Goal: Task Accomplishment & Management: Use online tool/utility

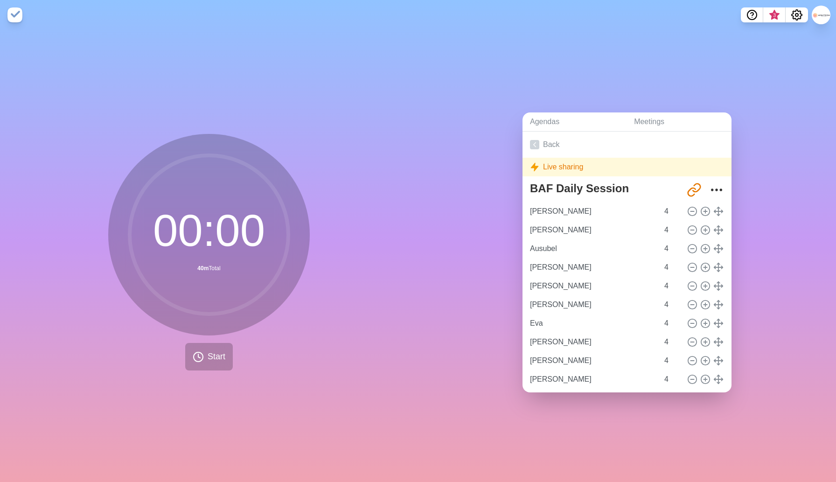
click at [329, 307] on div "00 : 00 40m Total Start" at bounding box center [209, 256] width 418 height 452
click at [362, 261] on div "00 : 00 40m Total Start" at bounding box center [209, 256] width 418 height 452
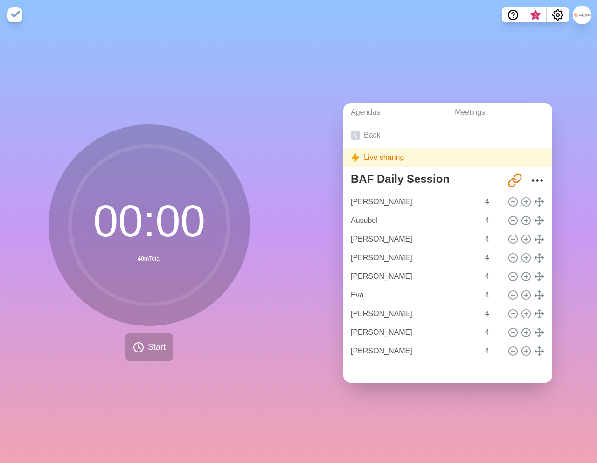
scroll to position [10, 0]
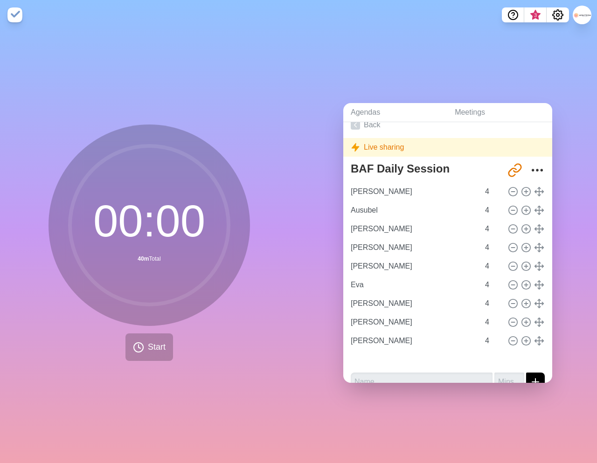
type input "Ausubel"
type input "[PERSON_NAME]"
type input "Eva"
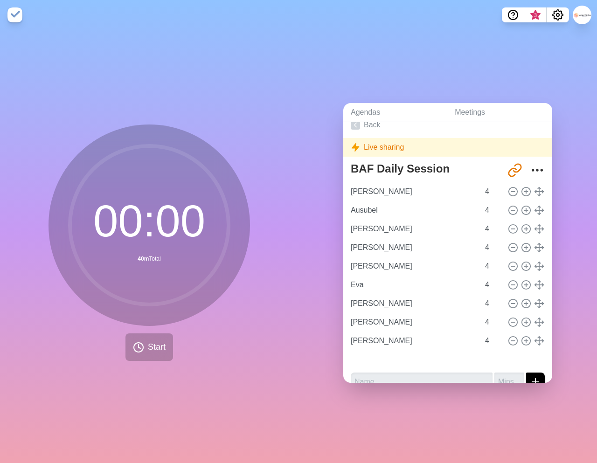
type input "[PERSON_NAME]"
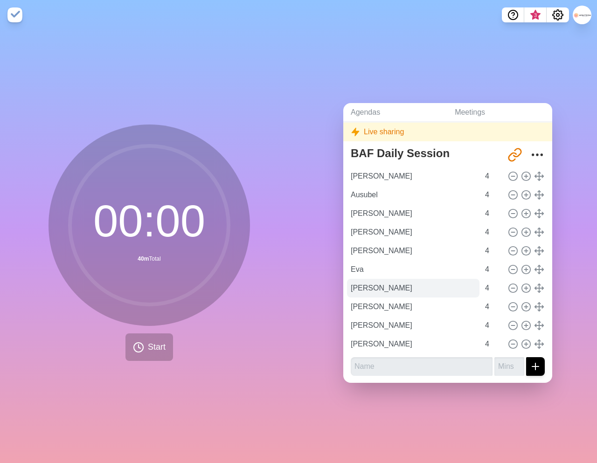
scroll to position [0, 0]
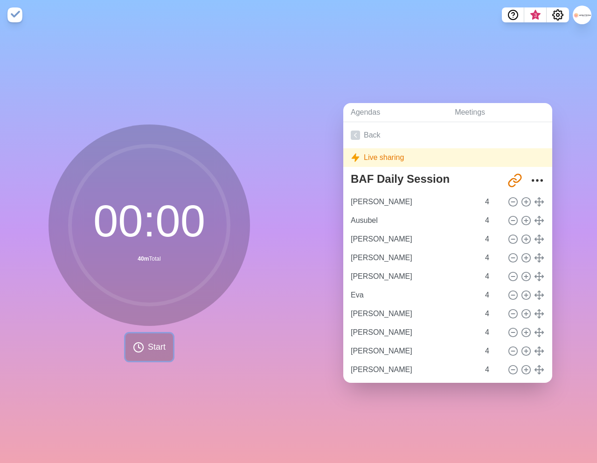
click at [157, 347] on span "Start" at bounding box center [157, 347] width 18 height 13
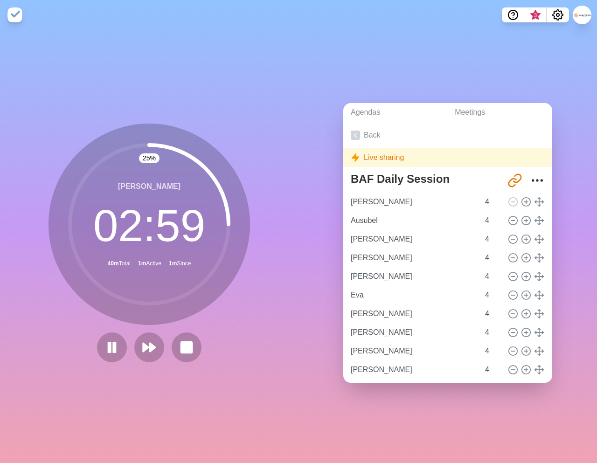
click at [442, 51] on div "Agendas Meetings Back Live sharing BAF Daily Session [URL][DOMAIN_NAME] [PERSON…" at bounding box center [447, 246] width 298 height 433
click at [118, 344] on icon at bounding box center [112, 347] width 16 height 16
click at [108, 349] on polygon at bounding box center [111, 347] width 9 height 12
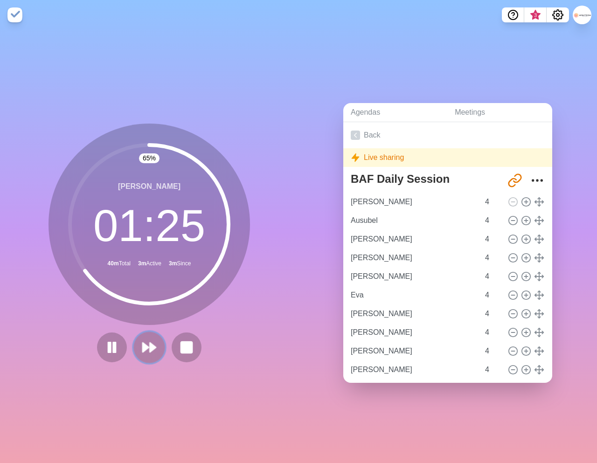
click at [145, 346] on polygon at bounding box center [146, 347] width 6 height 9
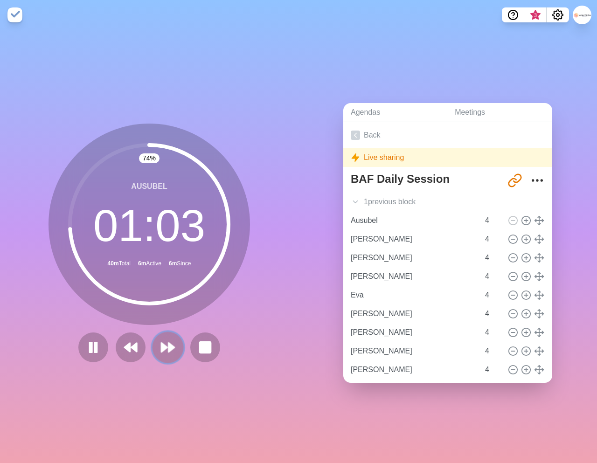
click at [169, 348] on polygon at bounding box center [171, 347] width 6 height 9
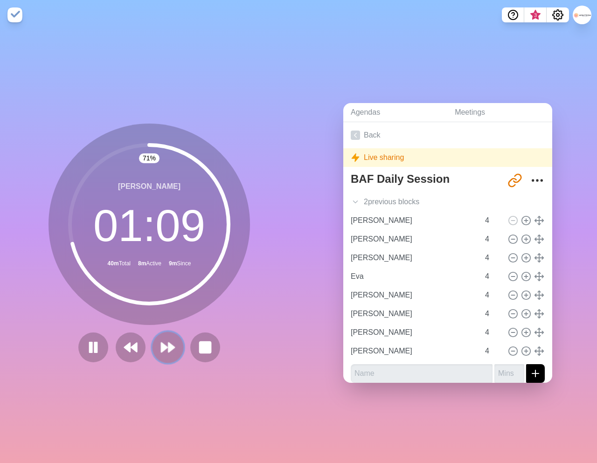
click at [165, 348] on polygon at bounding box center [164, 347] width 6 height 9
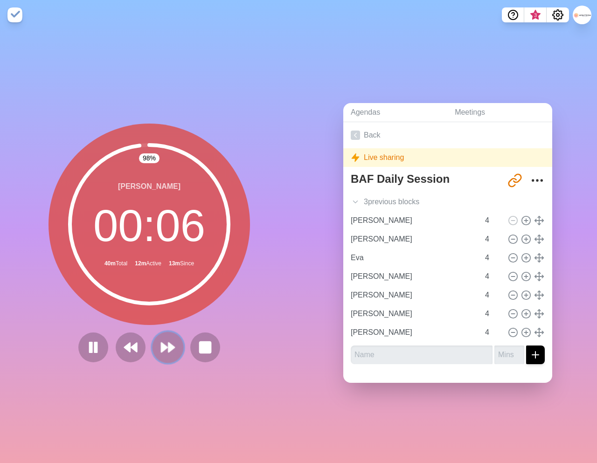
click at [169, 351] on polygon at bounding box center [171, 347] width 6 height 9
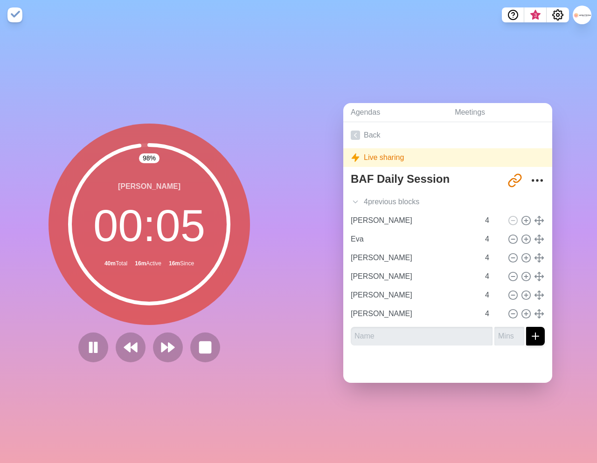
click at [180, 327] on div "98 % [PERSON_NAME] 00 : 05 40m Total 16m Active 16m Since" at bounding box center [148, 243] width 201 height 239
click at [166, 350] on icon at bounding box center [168, 347] width 16 height 16
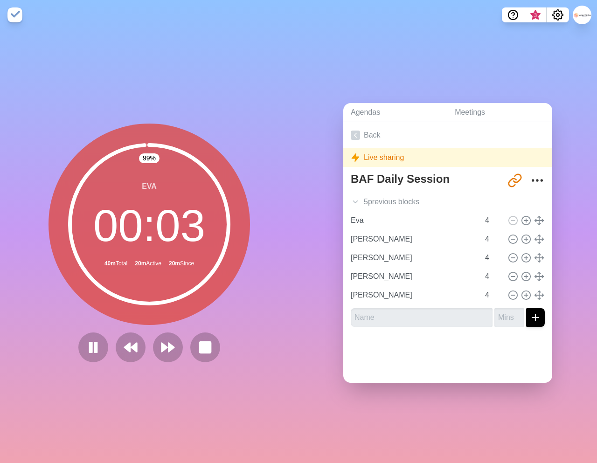
click at [168, 371] on div "99 % Eva 00 : 03 40m Total 20m Active 20m Since" at bounding box center [149, 246] width 298 height 433
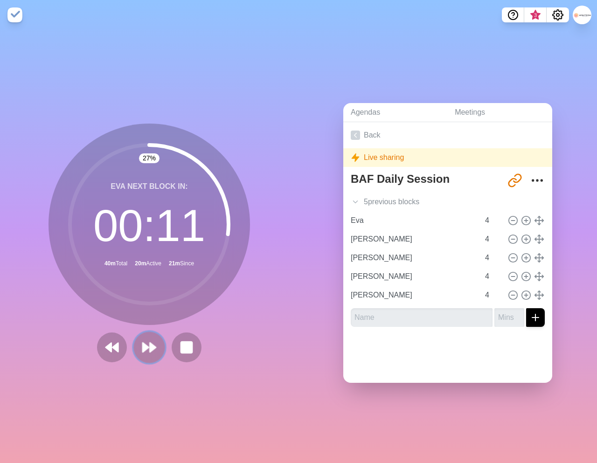
click at [152, 350] on polygon at bounding box center [153, 347] width 6 height 9
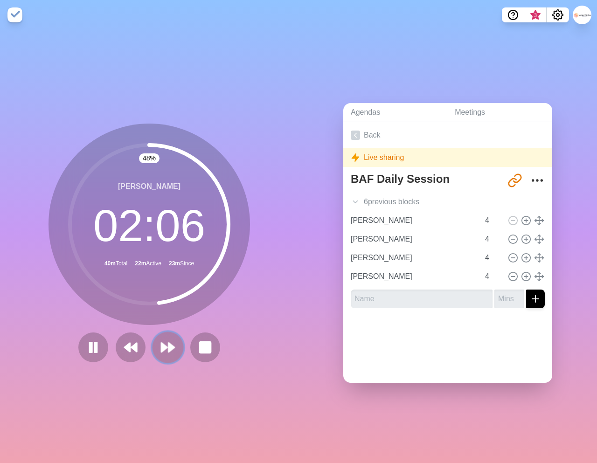
click at [166, 351] on icon at bounding box center [168, 347] width 16 height 16
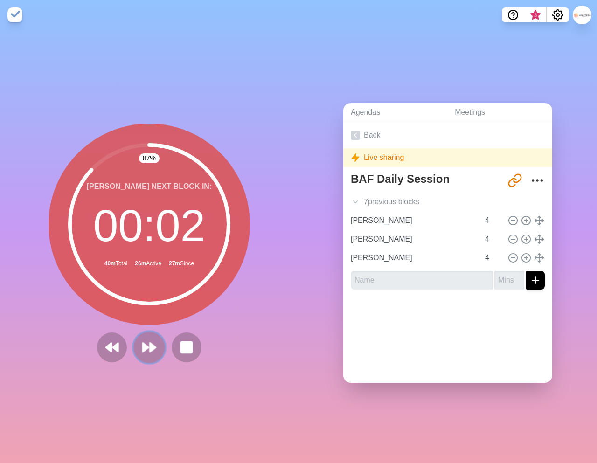
click at [151, 351] on polygon at bounding box center [153, 347] width 6 height 9
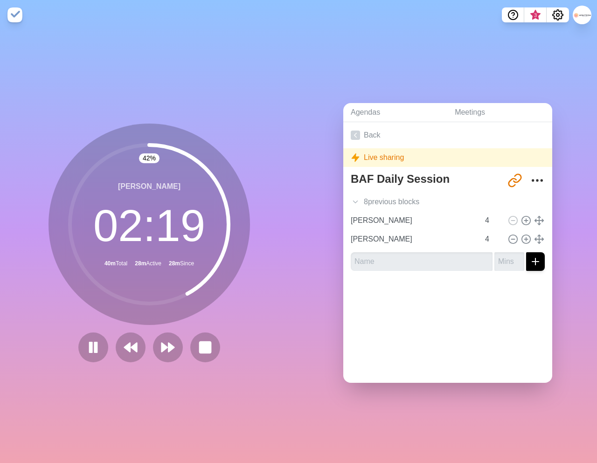
drag, startPoint x: 208, startPoint y: 318, endPoint x: 199, endPoint y: 320, distance: 9.3
click at [207, 318] on div "[PERSON_NAME] 02 : 19 40m Total 28m Active 28m Since" at bounding box center [148, 224] width 201 height 201
click at [163, 354] on icon at bounding box center [168, 347] width 16 height 16
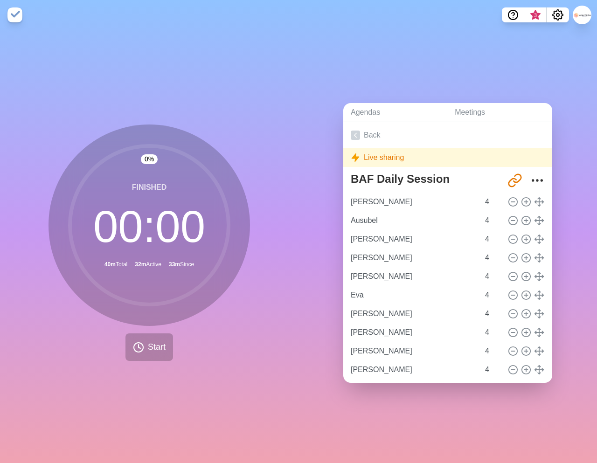
click at [277, 236] on div "0 % Finished 00 : 00 40m Total 32m Active 33m Since Start" at bounding box center [149, 246] width 298 height 433
click at [222, 341] on div "0 % Finished 00 : 00 40m Total 32m Active 33m Since Start" at bounding box center [148, 243] width 201 height 236
